Goal: Task Accomplishment & Management: Use online tool/utility

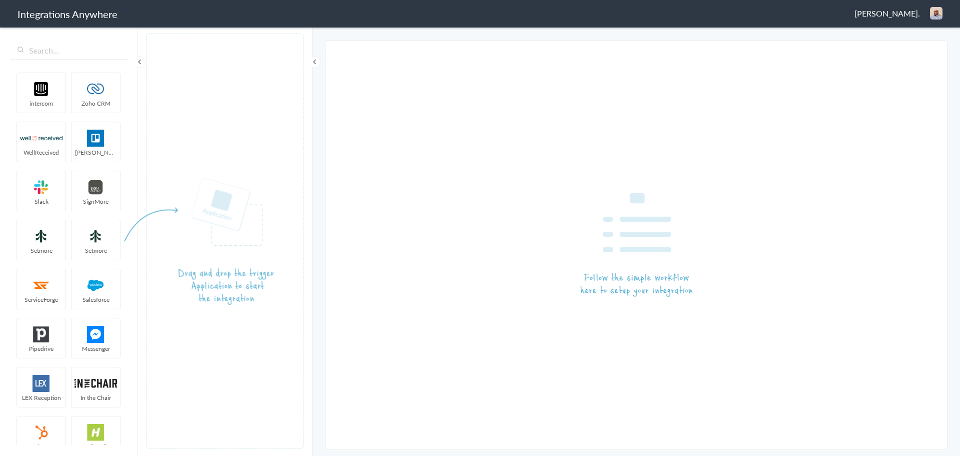
click at [902, 16] on span "[PERSON_NAME]." at bounding box center [888, 14] width 66 height 12
click at [906, 50] on li "Dashboard" at bounding box center [915, 51] width 69 height 15
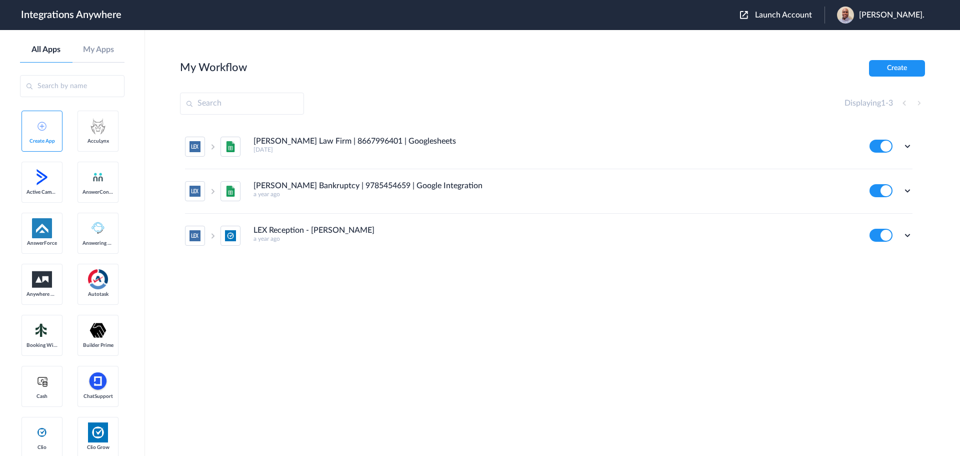
click at [782, 13] on span "Launch Account" at bounding box center [783, 15] width 57 height 8
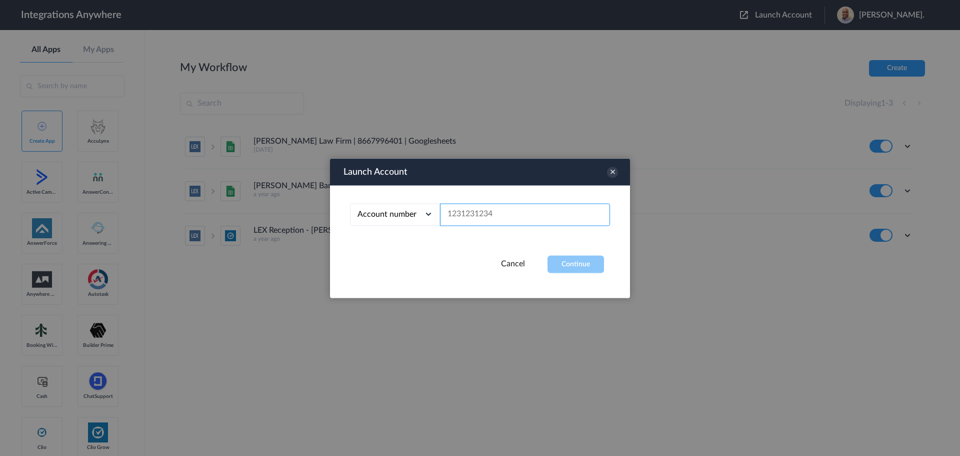
paste input "3467668546"
type input "3467668546"
click at [590, 259] on button "Continue" at bounding box center [576, 264] width 57 height 18
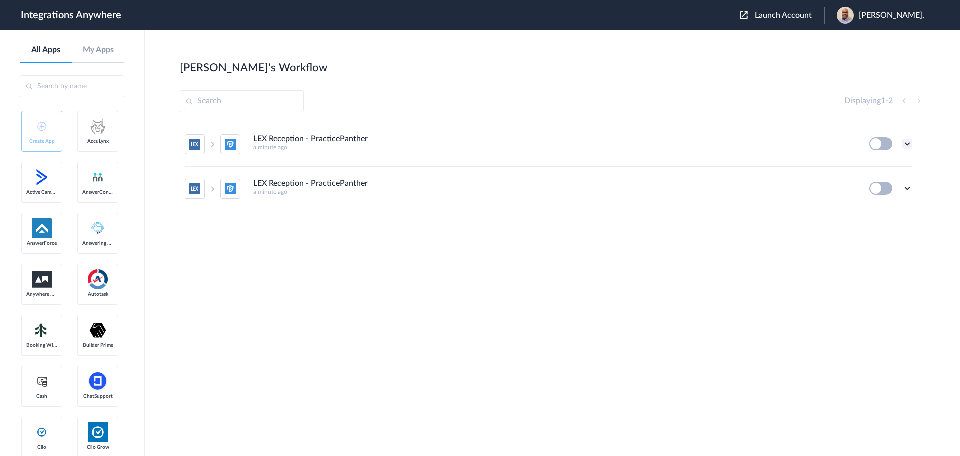
click at [911, 142] on icon at bounding box center [908, 144] width 10 height 10
click at [881, 170] on li "Edit" at bounding box center [880, 167] width 65 height 19
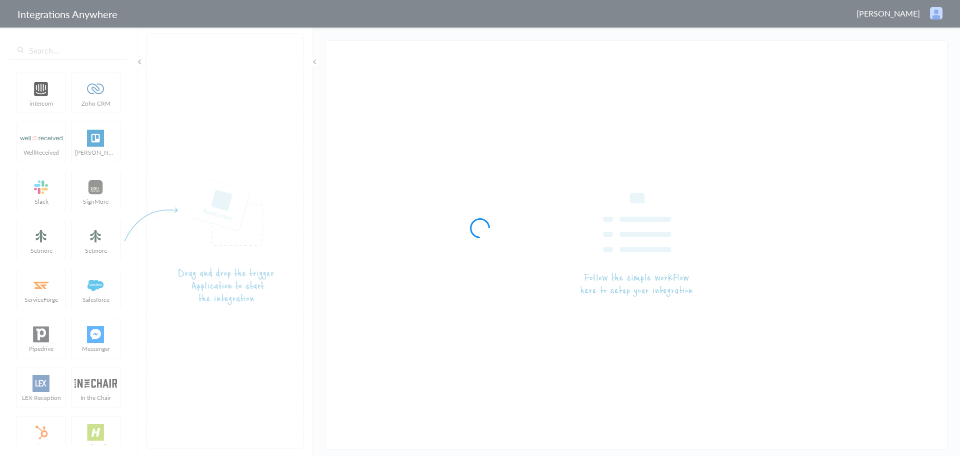
type input "LEX Reception - PracticePanther"
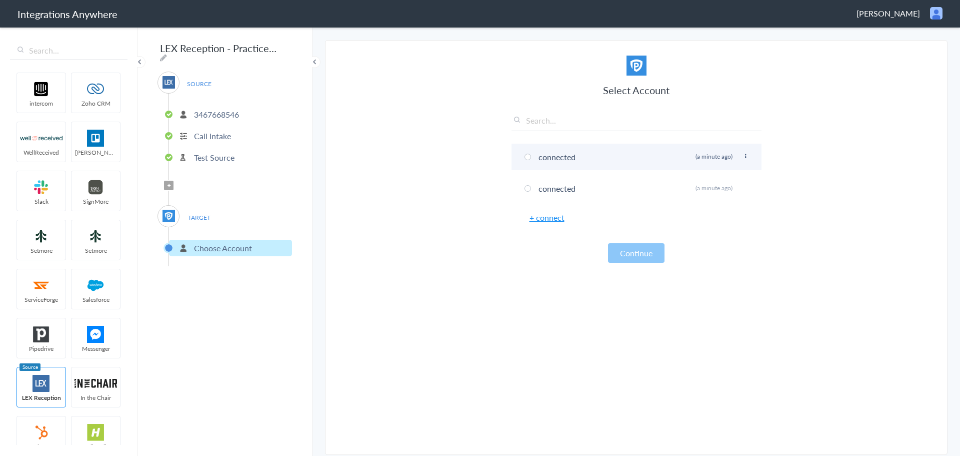
click at [529, 160] on span at bounding box center [528, 157] width 7 height 7
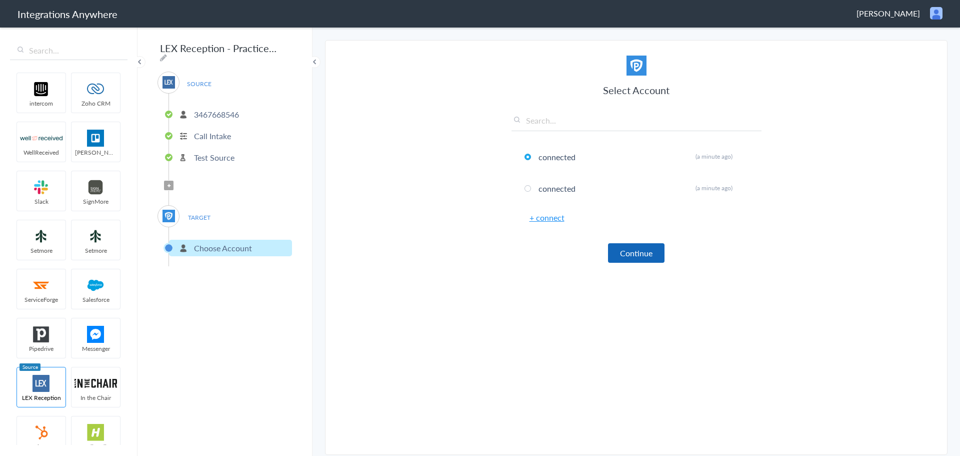
click at [642, 248] on button "Continue" at bounding box center [636, 253] width 57 height 20
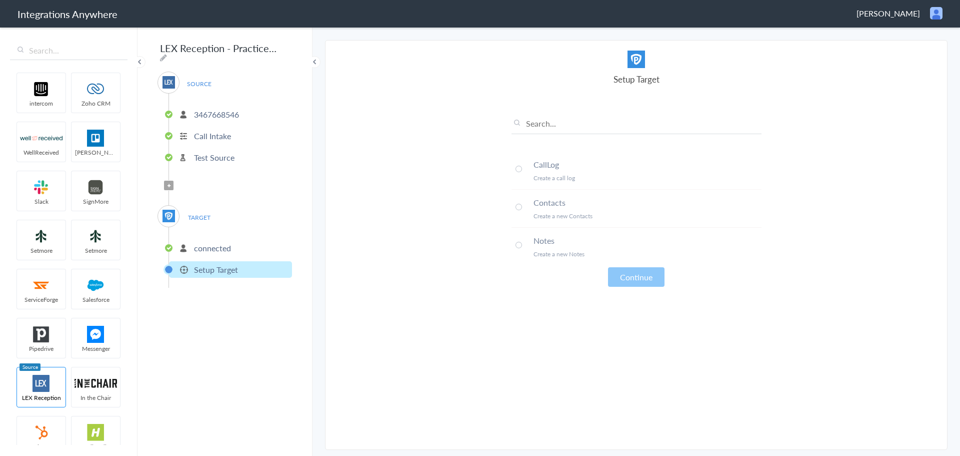
click at [520, 207] on span at bounding box center [519, 207] width 7 height 7
click at [642, 272] on button "Continue" at bounding box center [636, 277] width 57 height 20
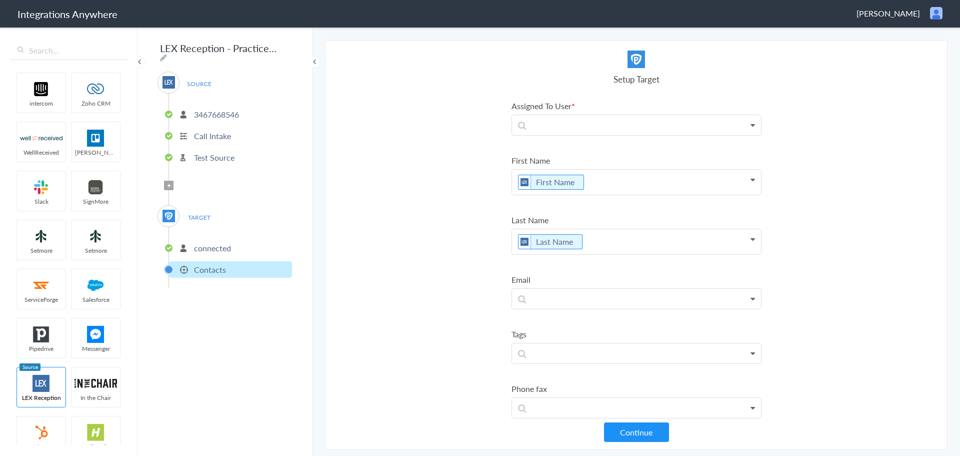
click at [172, 182] on span "Filter Applied" at bounding box center [169, 186] width 10 height 10
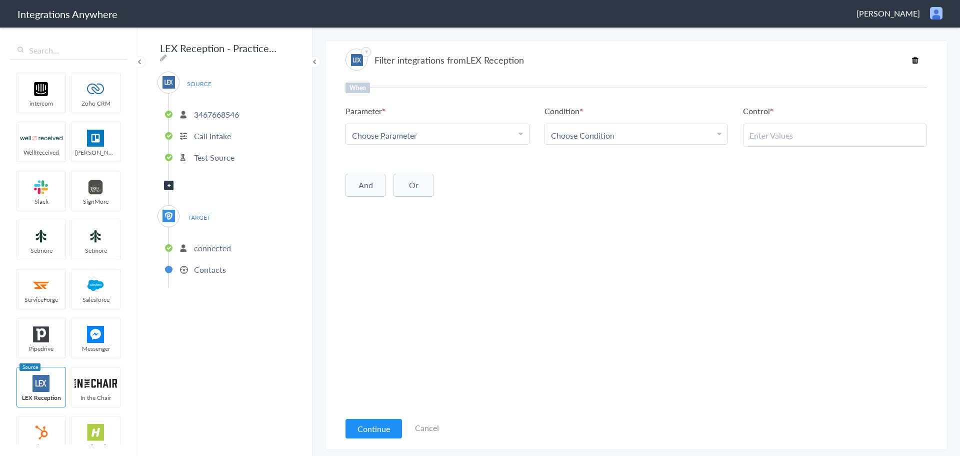
click at [512, 128] on link "Choose Parameter" at bounding box center [437, 134] width 183 height 20
click at [426, 161] on input "text" at bounding box center [437, 163] width 183 height 22
type input "call clos"
click at [477, 183] on link "Call Closing Note" at bounding box center [437, 185] width 183 height 22
click at [600, 129] on link "Choose Condition" at bounding box center [636, 134] width 183 height 20
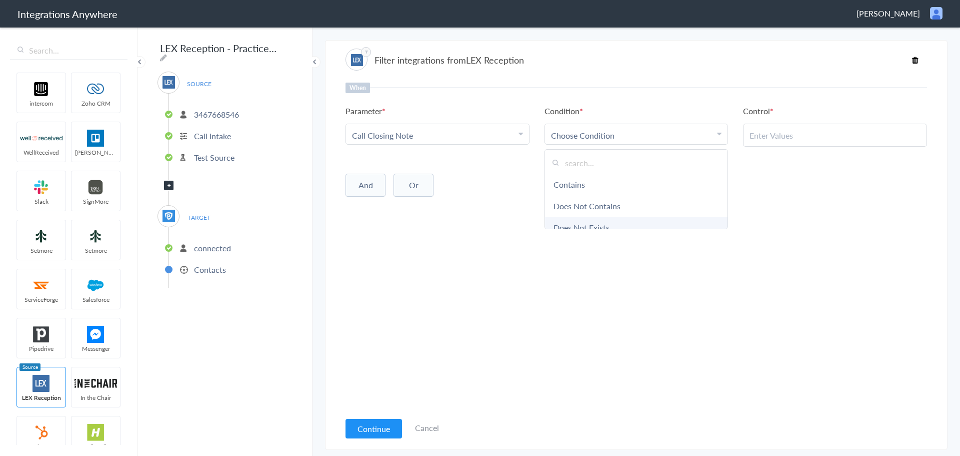
click at [666, 225] on link "Does Not Exists" at bounding box center [636, 228] width 183 height 22
click at [369, 185] on button "And" at bounding box center [366, 183] width 40 height 23
click at [432, 202] on div "Choose Parameter" at bounding box center [437, 204] width 171 height 12
click at [422, 232] on input "text" at bounding box center [437, 232] width 183 height 22
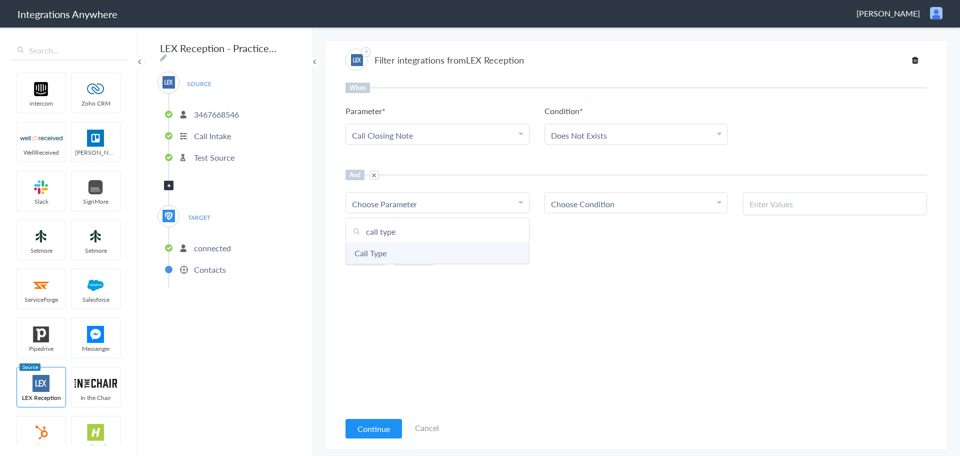
type input "call type"
click at [362, 250] on link "Call Type" at bounding box center [437, 253] width 183 height 22
click at [652, 199] on div "Choose Condition" at bounding box center [636, 204] width 171 height 12
click at [603, 257] on link "Contains" at bounding box center [636, 253] width 183 height 22
click at [785, 206] on input "text" at bounding box center [835, 204] width 171 height 12
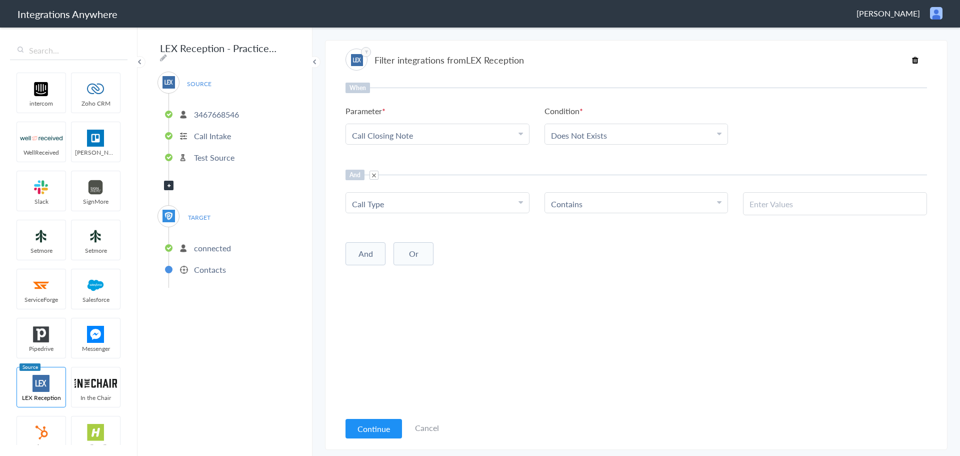
click at [851, 209] on input "text" at bounding box center [835, 204] width 171 height 12
paste input "New Client"
type input "New Client"
click at [690, 298] on div "When Parameter Choose Parameter Call Closing Note First Name Last Name Phone Na…" at bounding box center [637, 247] width 582 height 329
click at [371, 430] on button "Continue" at bounding box center [374, 429] width 57 height 20
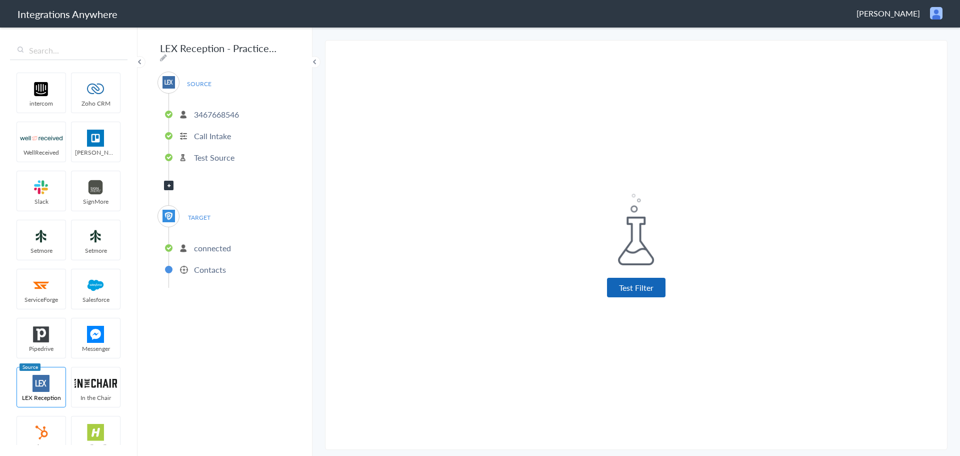
click at [623, 289] on button "Test Filter" at bounding box center [636, 288] width 59 height 20
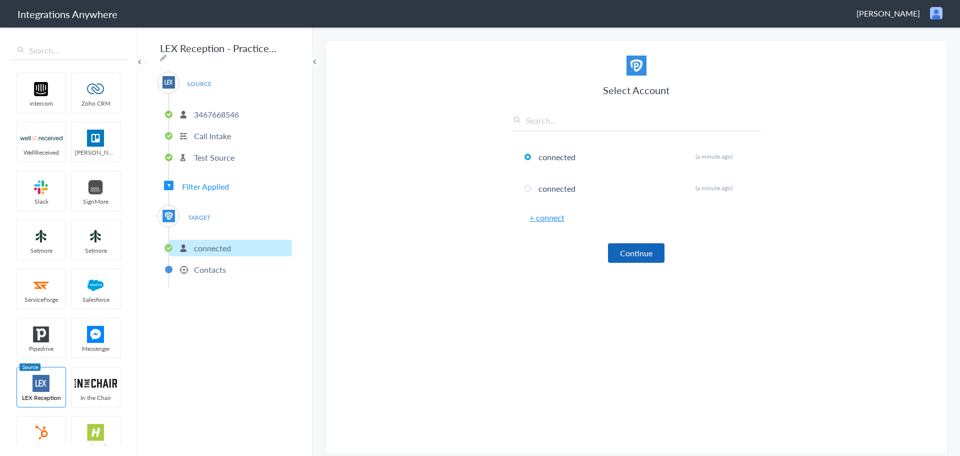
click at [634, 253] on button "Continue" at bounding box center [636, 253] width 57 height 20
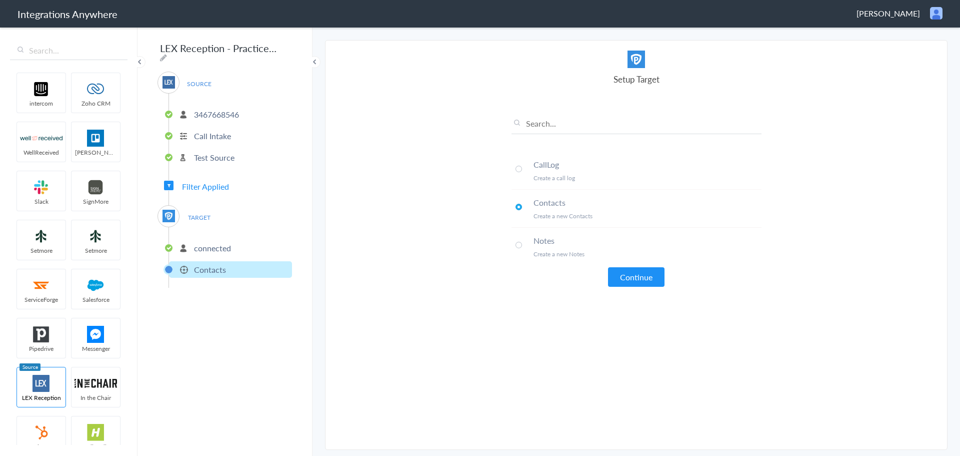
click at [632, 280] on button "Continue" at bounding box center [636, 277] width 57 height 20
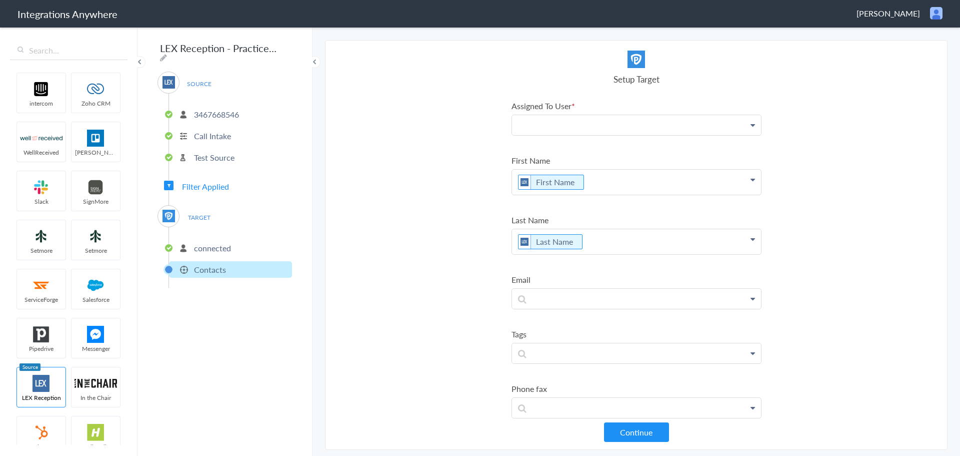
click at [714, 125] on p at bounding box center [636, 125] width 249 height 20
click at [751, 123] on icon at bounding box center [753, 125] width 5 height 8
click at [608, 120] on p at bounding box center [636, 125] width 249 height 20
click at [579, 148] on link "[PERSON_NAME]" at bounding box center [636, 154] width 249 height 22
click at [904, 134] on section "Select Account 3467668546 Rename Delete (2 minutes ago) + connect Continue Setu…" at bounding box center [636, 245] width 623 height 410
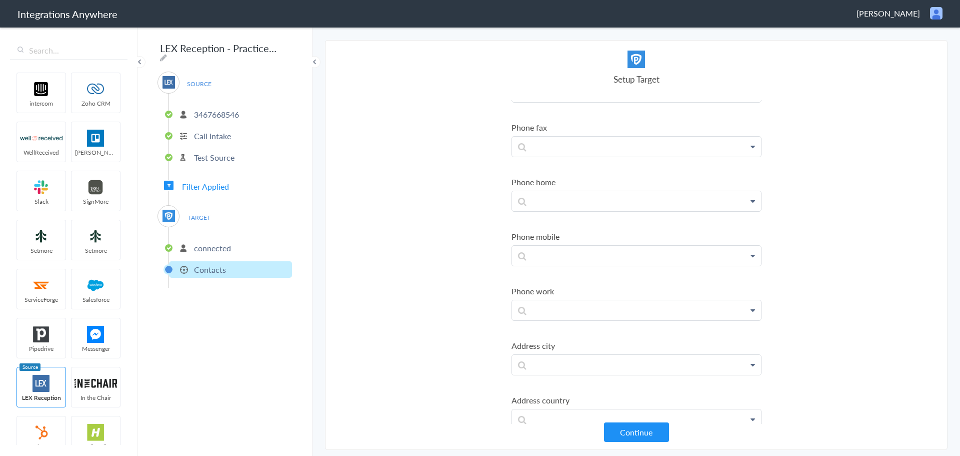
scroll to position [273, 0]
click at [570, 237] on li "Phone mobile First Name Last Name Phone Name of Case Manager Case Name/Number C…" at bounding box center [637, 242] width 250 height 36
click at [569, 244] on p at bounding box center [636, 249] width 249 height 20
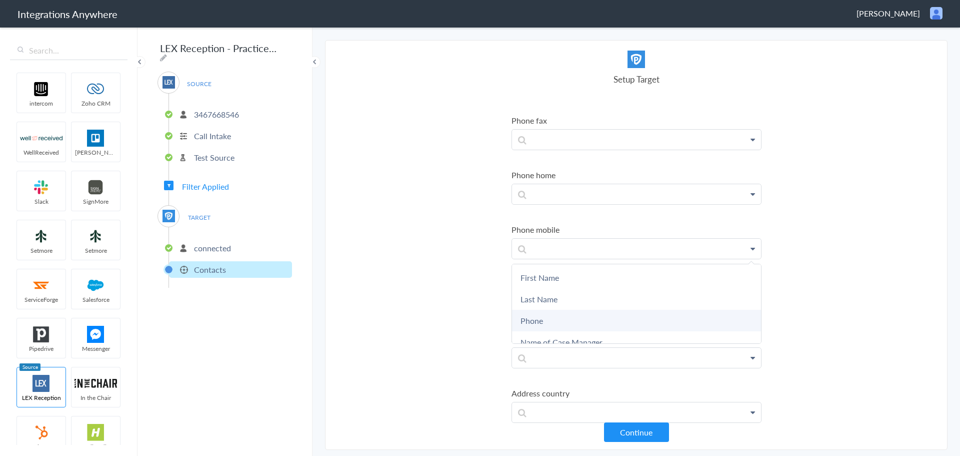
click at [547, 312] on link "Phone" at bounding box center [636, 321] width 249 height 22
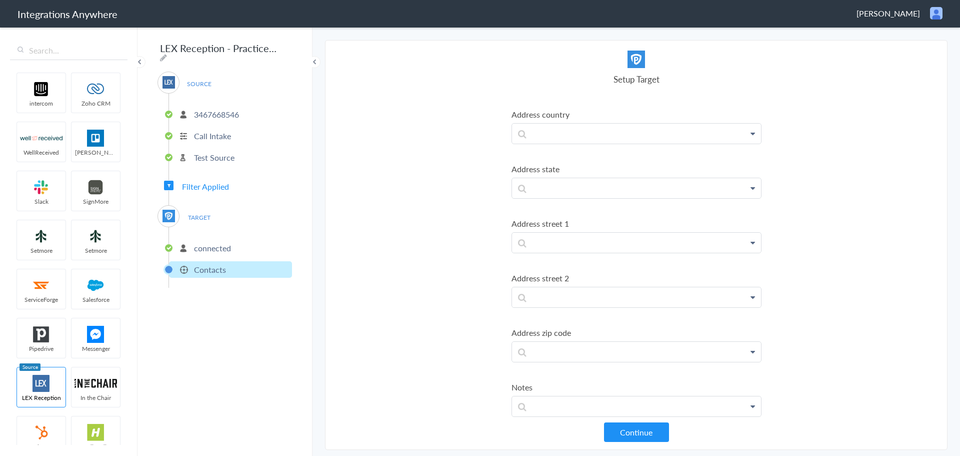
scroll to position [569, 0]
click at [636, 397] on p at bounding box center [636, 394] width 249 height 20
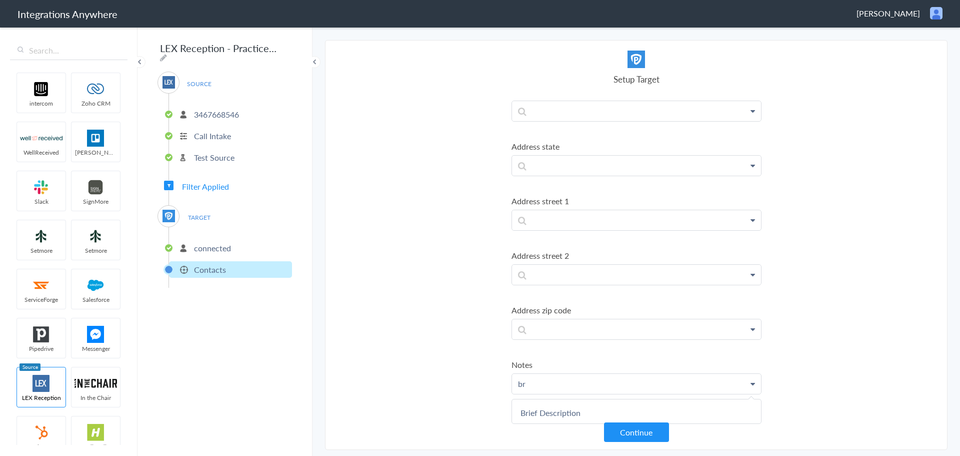
scroll to position [587, 0]
click at [574, 404] on link "Brief Description" at bounding box center [636, 413] width 249 height 22
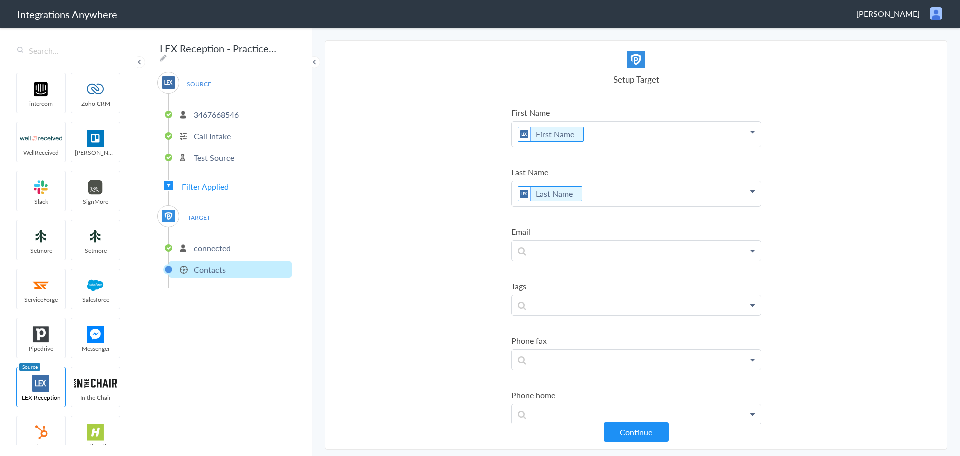
scroll to position [0, 0]
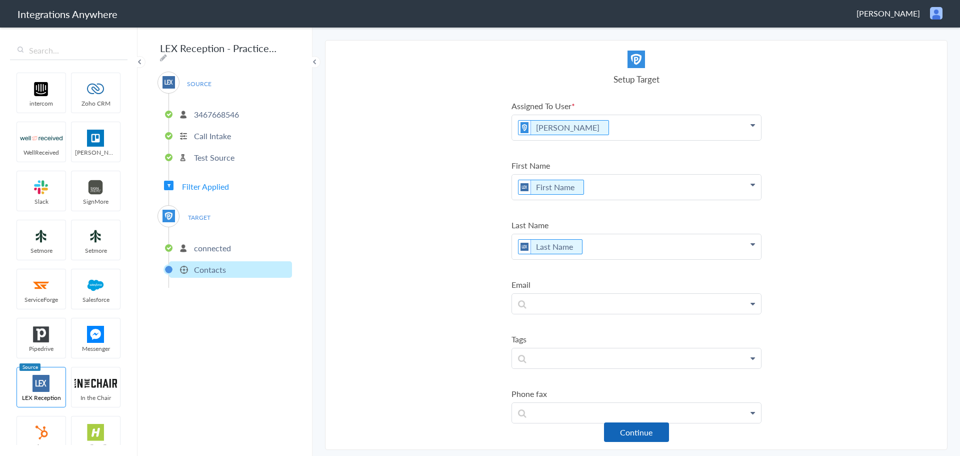
click at [630, 435] on button "Continue" at bounding box center [636, 432] width 65 height 20
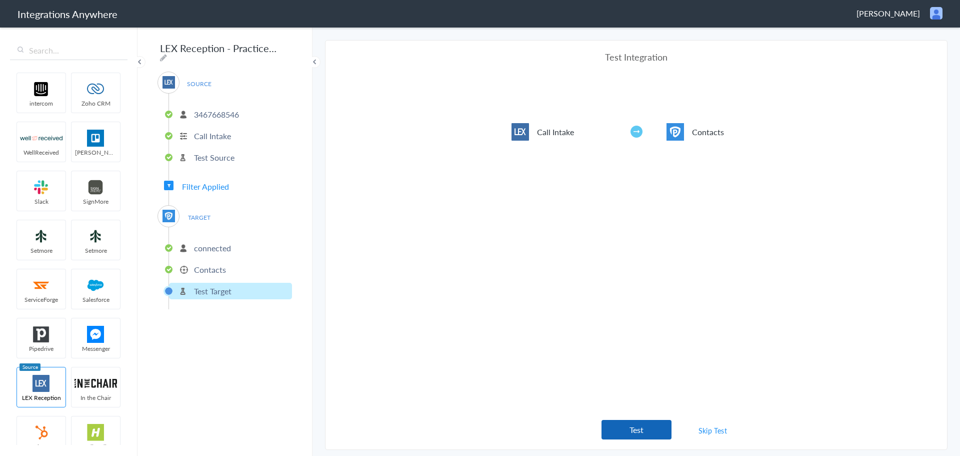
click at [629, 426] on button "Test" at bounding box center [637, 430] width 70 height 20
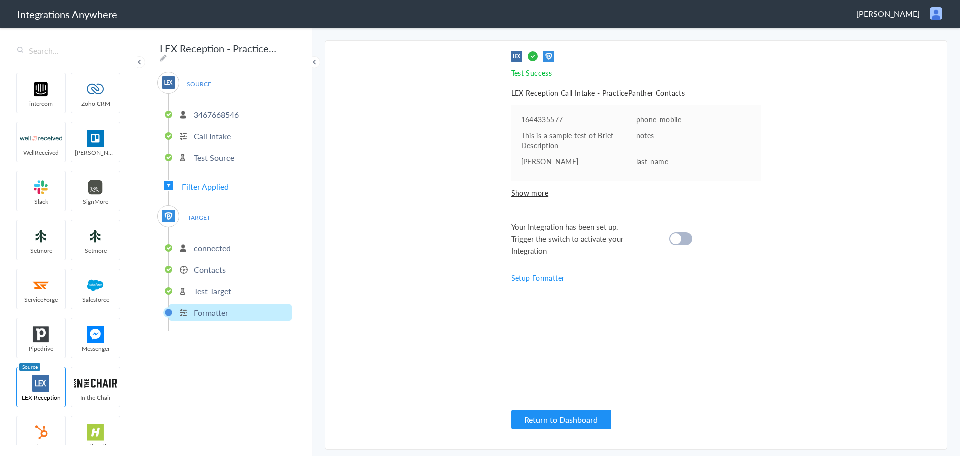
click at [688, 242] on div at bounding box center [681, 238] width 23 height 13
click at [560, 417] on button "Return to Dashboard" at bounding box center [562, 420] width 100 height 20
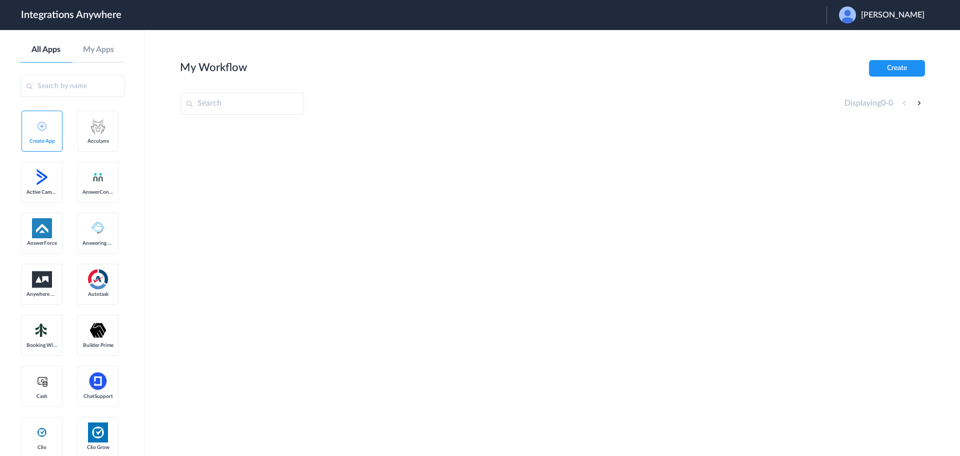
click at [882, 15] on span "Kristina Tabbara" at bounding box center [893, 16] width 64 height 10
click at [865, 36] on li "Logout" at bounding box center [881, 41] width 108 height 19
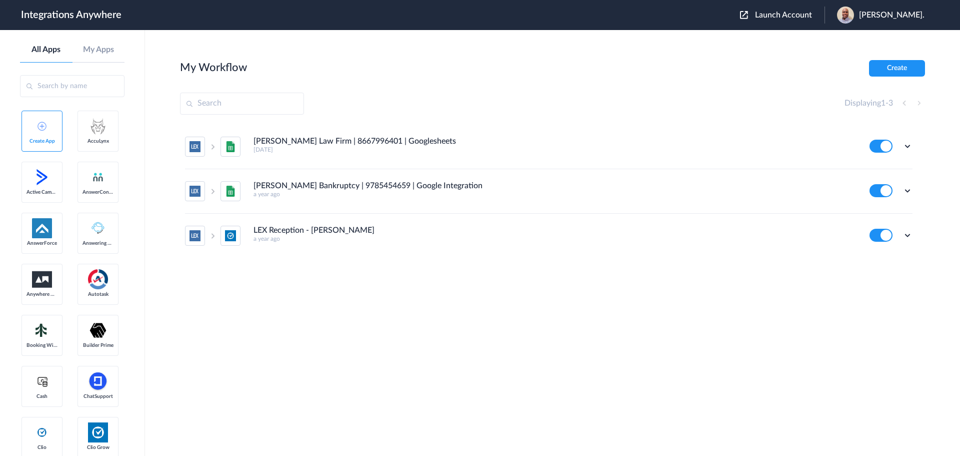
click at [789, 15] on span "Launch Account" at bounding box center [783, 15] width 57 height 8
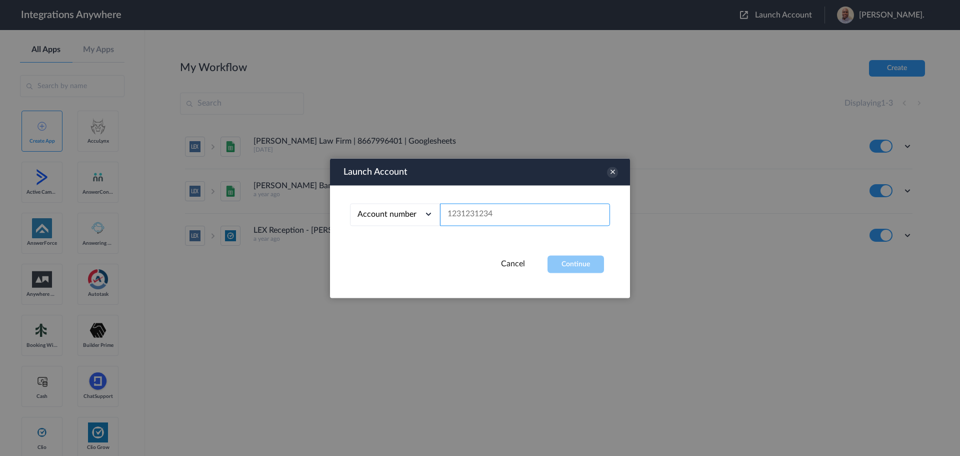
paste input "3467668546"
type input "3467668546"
click at [563, 261] on button "Continue" at bounding box center [576, 264] width 57 height 18
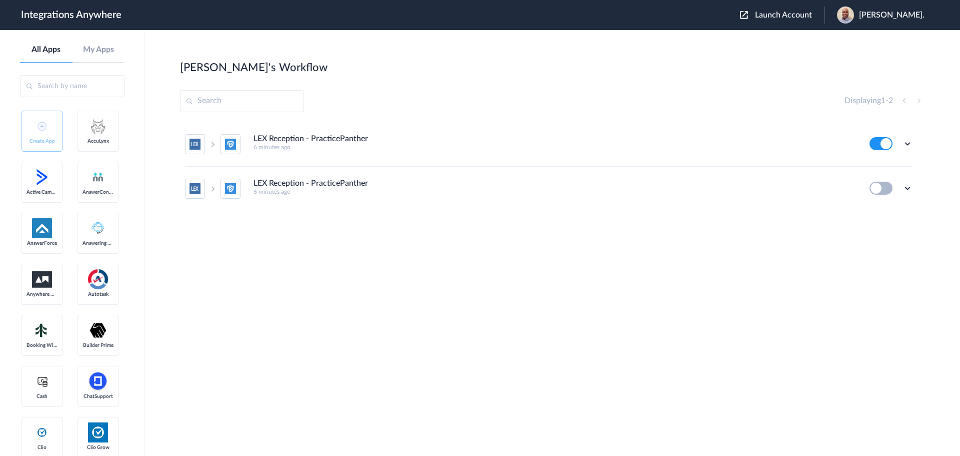
click at [801, 12] on span "Launch Account" at bounding box center [783, 15] width 57 height 8
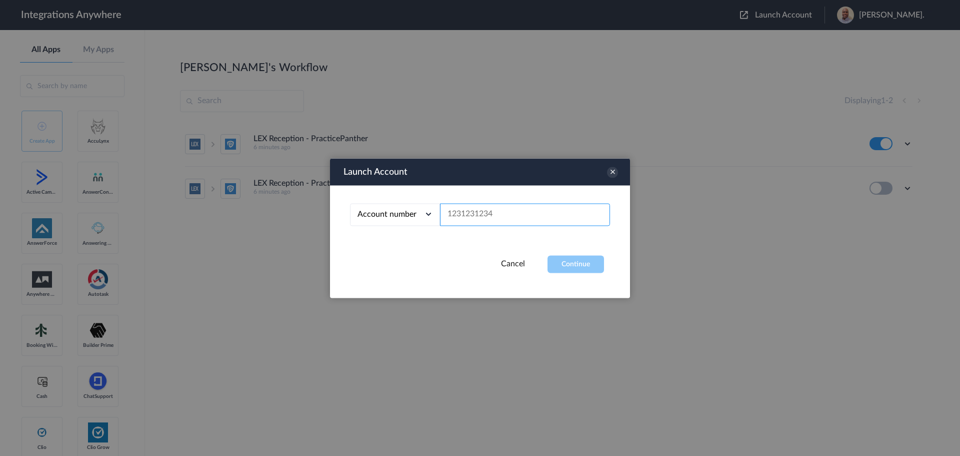
click at [487, 215] on input "text" at bounding box center [525, 214] width 170 height 23
drag, startPoint x: 486, startPoint y: 213, endPoint x: 707, endPoint y: 98, distance: 248.9
click at [704, 96] on div at bounding box center [480, 228] width 960 height 456
click at [729, 129] on div at bounding box center [480, 228] width 960 height 456
click at [609, 171] on icon at bounding box center [612, 172] width 11 height 11
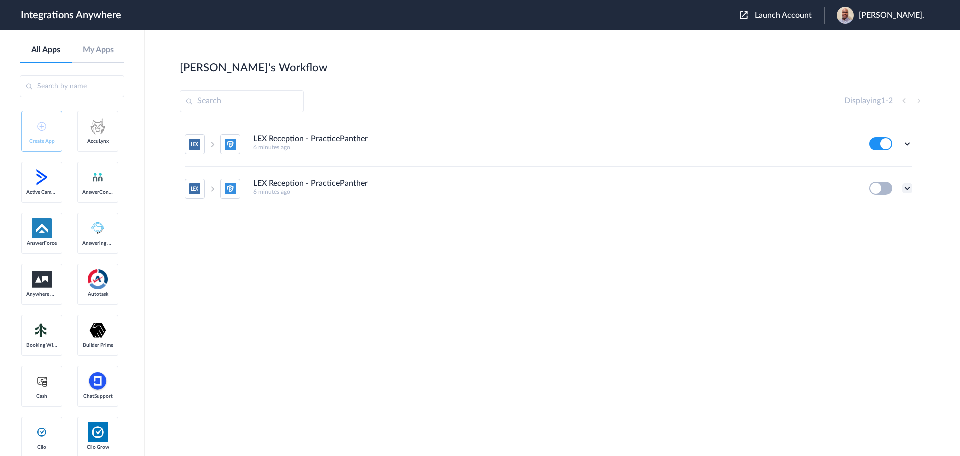
click at [910, 190] on icon at bounding box center [908, 188] width 10 height 10
click at [884, 252] on li "Delete" at bounding box center [880, 248] width 65 height 19
click at [872, 253] on li "Are you sure?" at bounding box center [880, 252] width 65 height 27
click at [907, 145] on icon at bounding box center [908, 144] width 10 height 10
click at [879, 183] on link "Task history" at bounding box center [879, 185] width 48 height 7
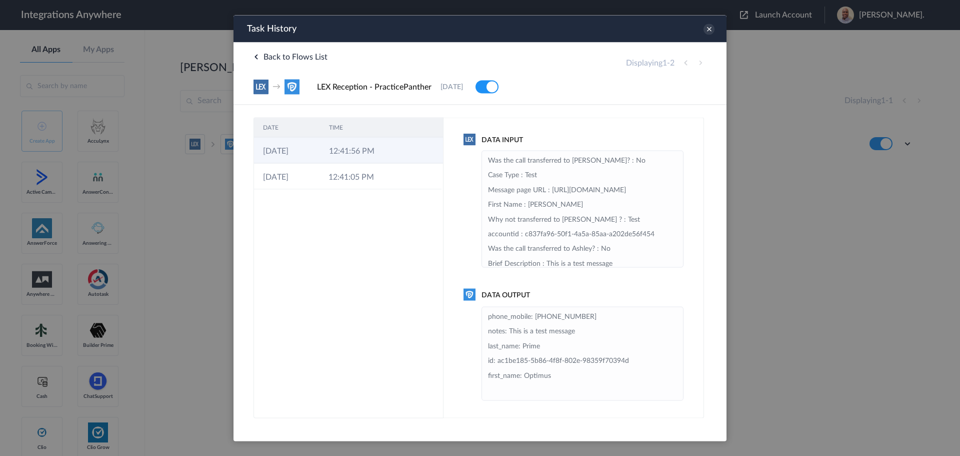
click at [397, 146] on td at bounding box center [396, 150] width 19 height 26
click at [713, 29] on icon at bounding box center [709, 29] width 11 height 11
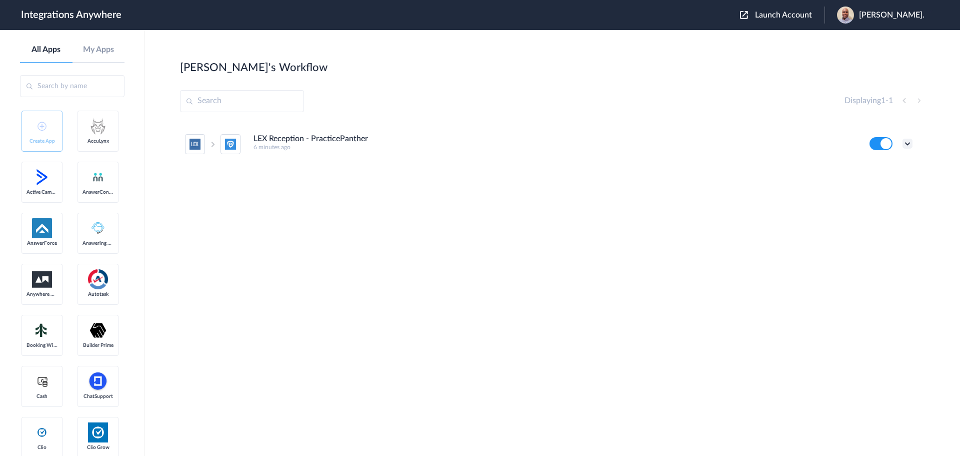
click at [910, 146] on icon at bounding box center [908, 144] width 10 height 10
click at [876, 170] on link "Edit" at bounding box center [867, 166] width 24 height 7
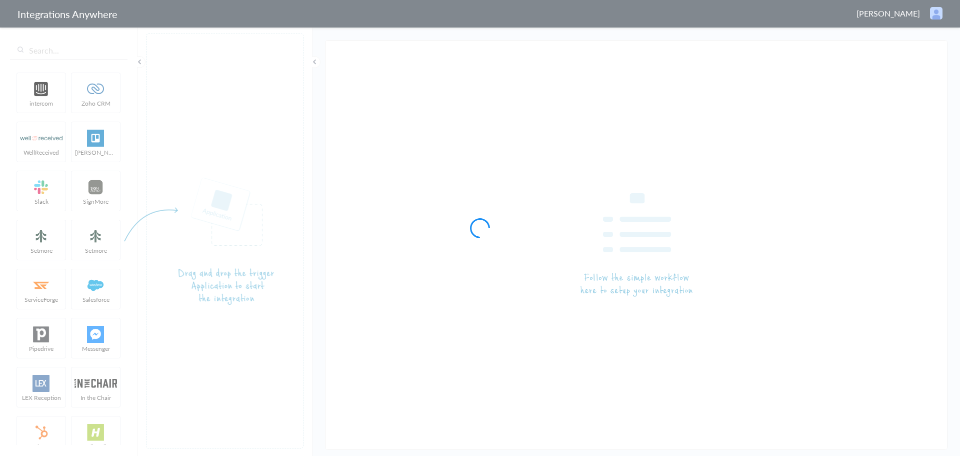
type input "LEX Reception - PracticePanther"
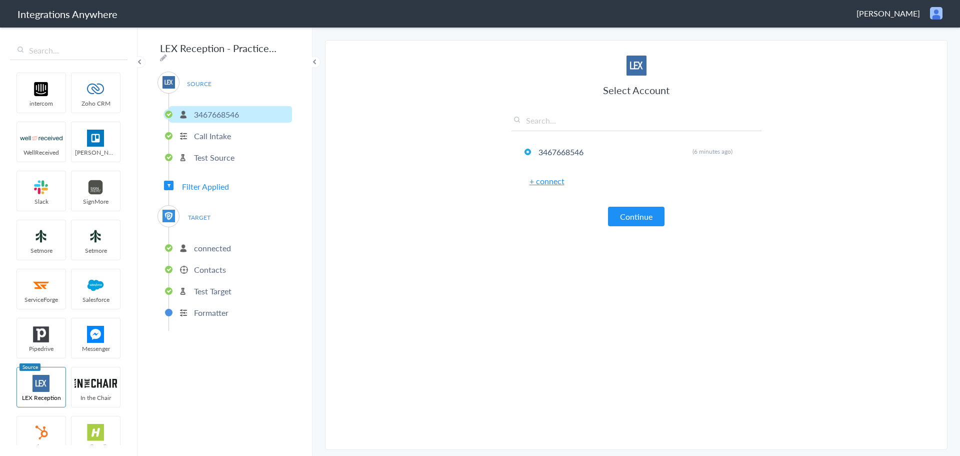
click at [217, 266] on p "Contacts" at bounding box center [210, 270] width 32 height 12
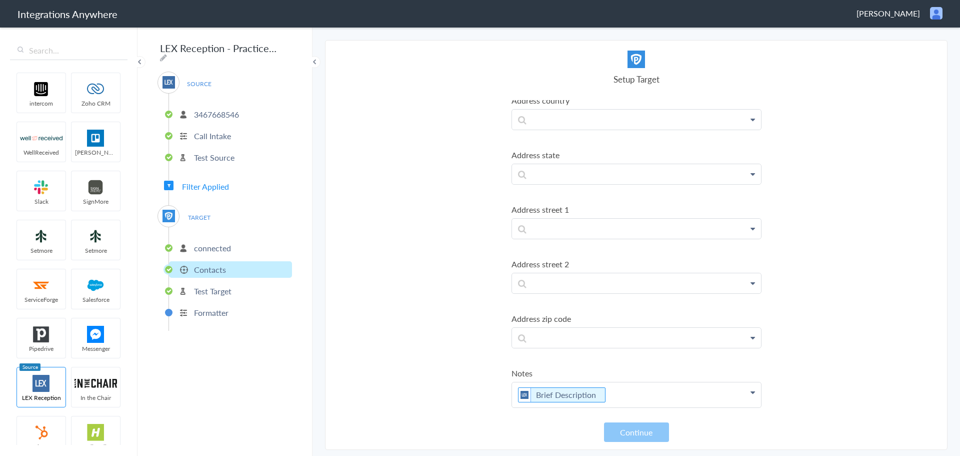
scroll to position [574, 0]
click at [517, 391] on p "Brief Description" at bounding box center [636, 391] width 249 height 25
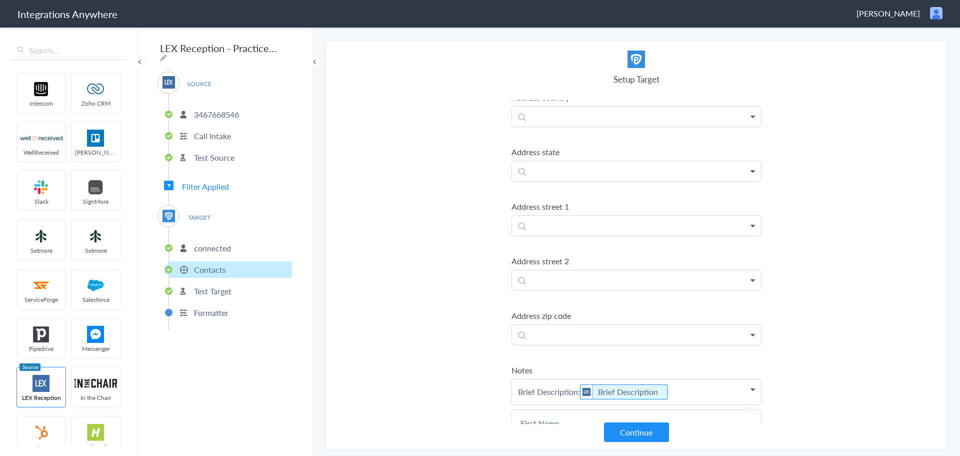
click at [692, 391] on p "Brief Description: Brief Description" at bounding box center [636, 391] width 249 height 25
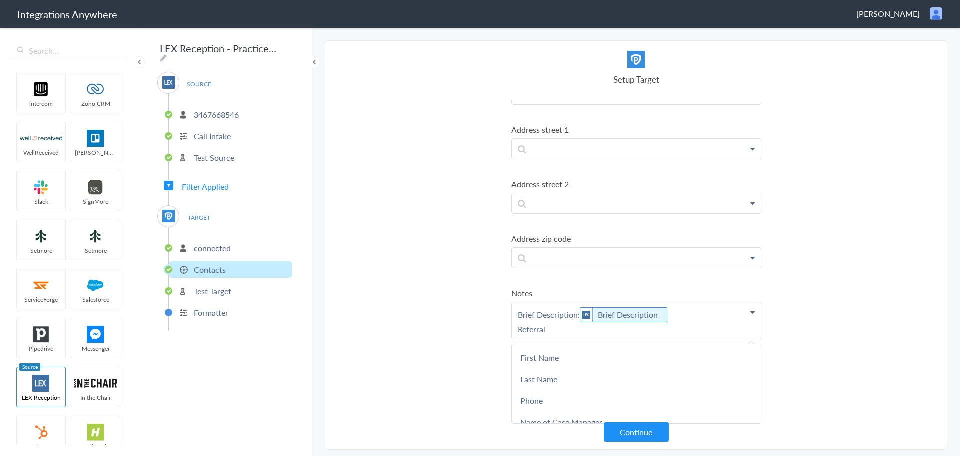
click at [567, 326] on p "Brief Description: Brief Description Referral" at bounding box center [636, 320] width 249 height 37
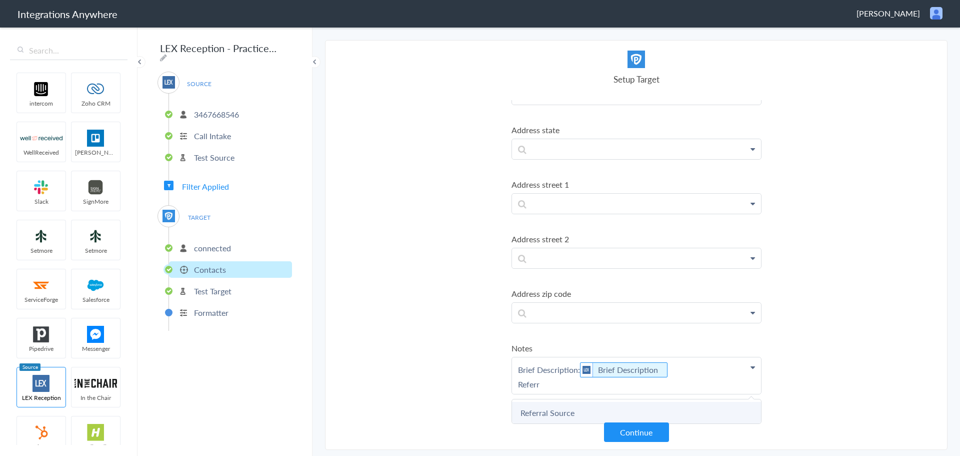
click at [569, 409] on link "Referral Source" at bounding box center [636, 413] width 249 height 22
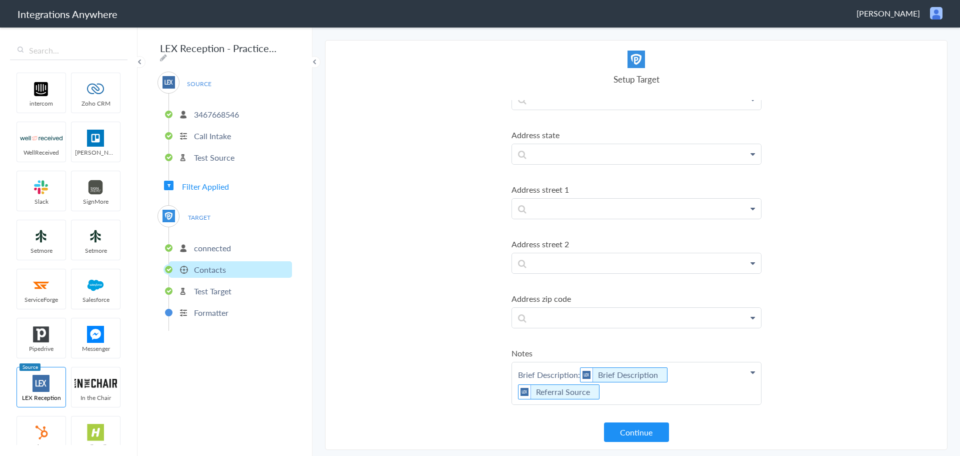
click at [517, 391] on p "Brief Description: Brief Description Referral Source" at bounding box center [636, 383] width 249 height 42
click at [670, 374] on p "Brief Description: Brief Description Referral Source: Referral Source" at bounding box center [636, 383] width 249 height 42
click at [515, 384] on p "Referral Source: Referral Source" at bounding box center [636, 380] width 249 height 37
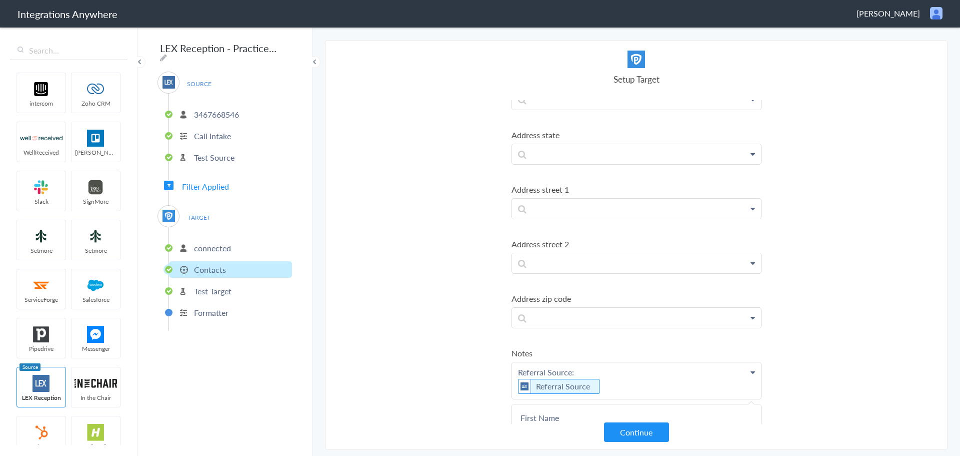
click at [620, 383] on p "Referral Source: Referral Source" at bounding box center [636, 380] width 249 height 37
click at [609, 410] on link "Referral Source" at bounding box center [636, 413] width 249 height 22
click at [623, 389] on p "Referral Source: Referral Source" at bounding box center [636, 386] width 249 height 37
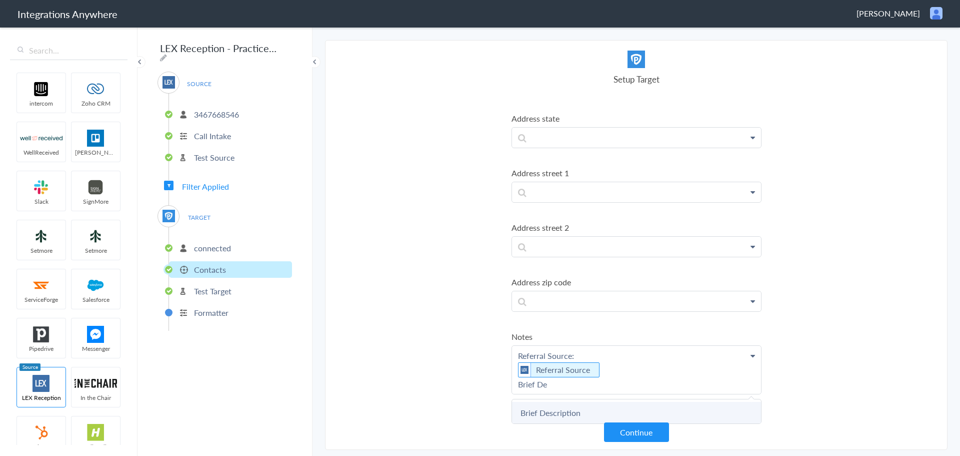
click at [558, 402] on link "Brief Description" at bounding box center [636, 413] width 249 height 22
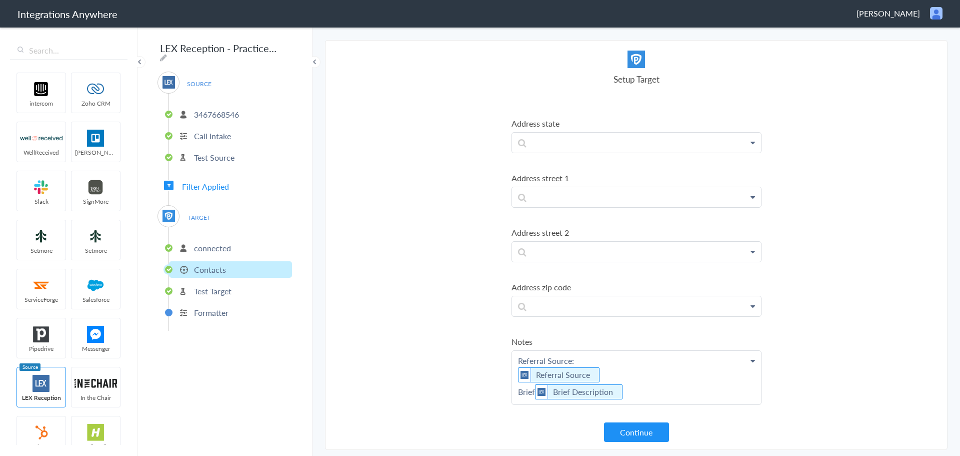
scroll to position [602, 0]
click at [536, 392] on p "Referral Source: Referral Source Brief Brief Description" at bounding box center [636, 378] width 249 height 54
click at [534, 392] on p "Referral Source: Referral Source Brief Brief Description" at bounding box center [636, 378] width 249 height 54
click at [894, 317] on section "Select Account 3467668546 Rename Delete (6 minutes ago) + connect Continue Setu…" at bounding box center [636, 245] width 623 height 410
click at [637, 429] on button "Continue" at bounding box center [636, 432] width 65 height 20
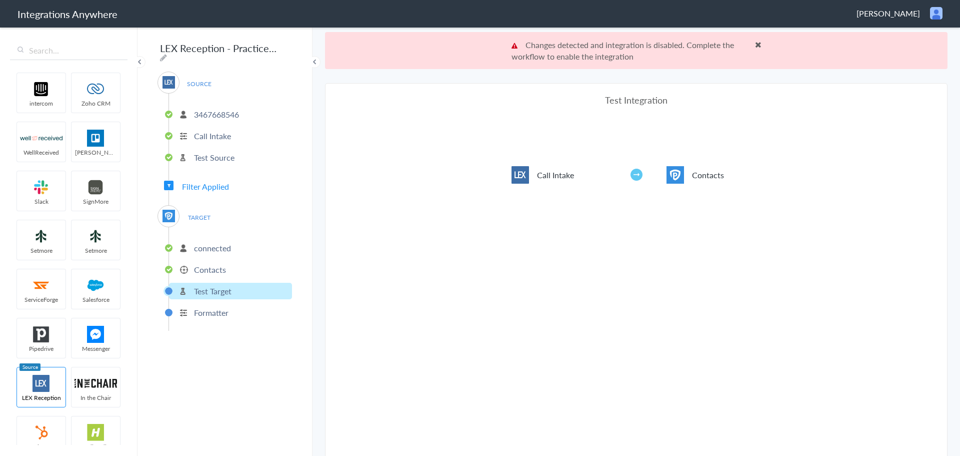
click at [755, 47] on span at bounding box center [758, 45] width 7 height 8
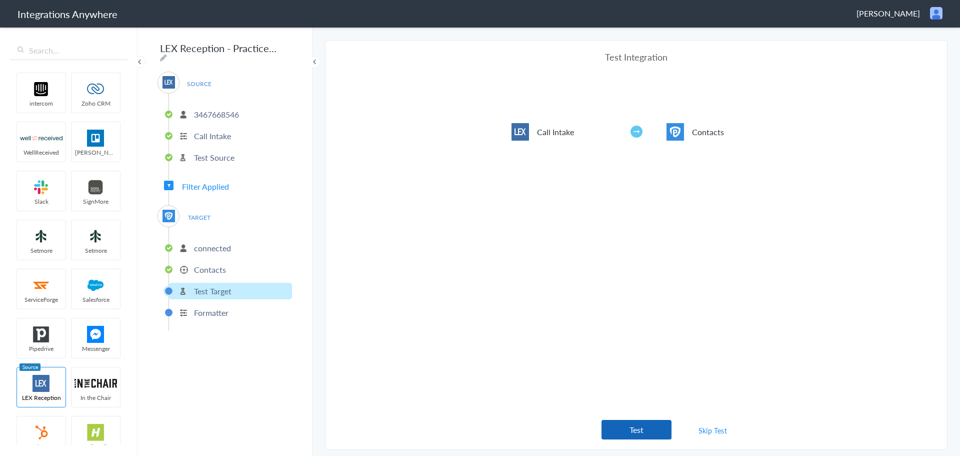
click at [629, 429] on button "Test" at bounding box center [637, 430] width 70 height 20
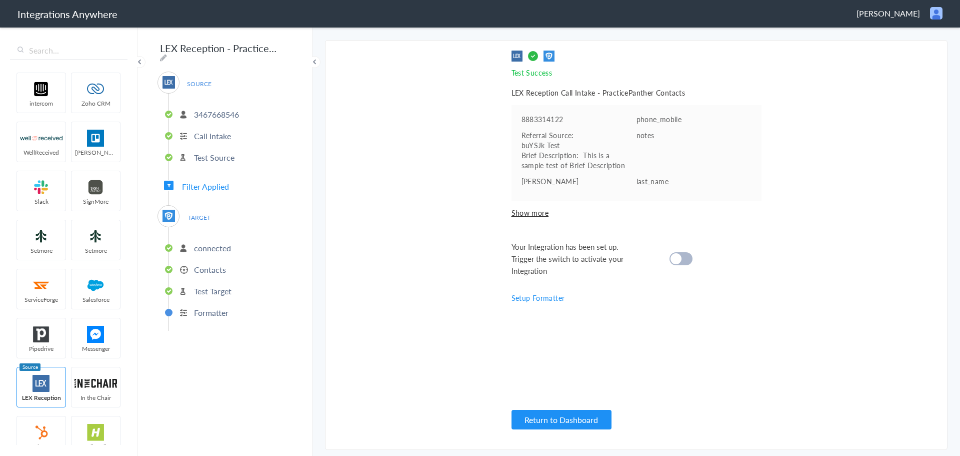
click at [690, 257] on div at bounding box center [681, 258] width 23 height 13
click at [571, 420] on button "Return to Dashboard" at bounding box center [562, 420] width 100 height 20
